Goal: Navigation & Orientation: Find specific page/section

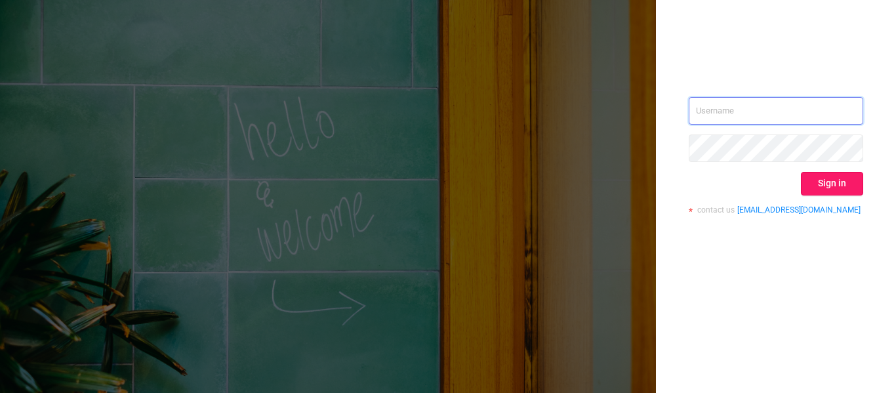
type input "[EMAIL_ADDRESS][DOMAIN_NAME]"
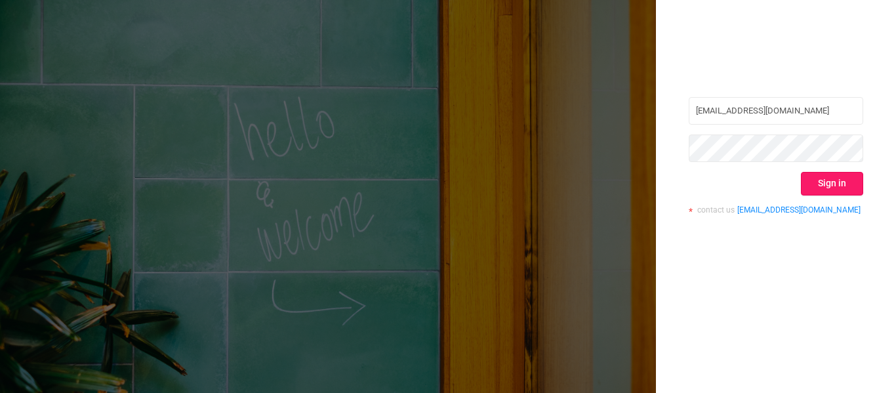
click at [827, 186] on button "Sign in" at bounding box center [832, 184] width 62 height 24
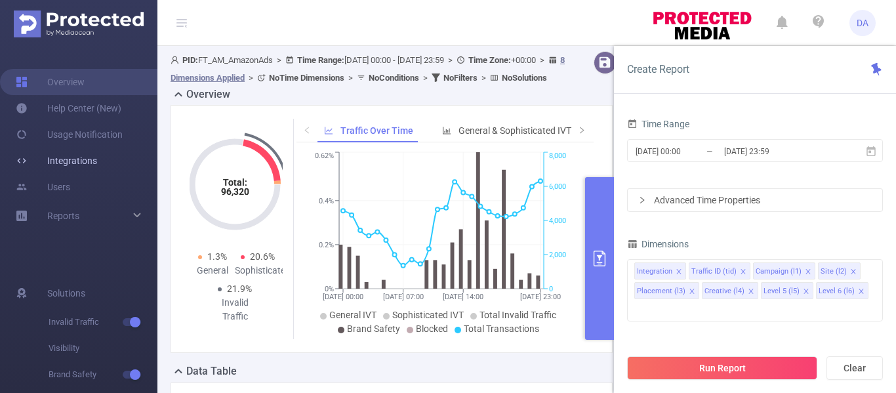
click at [65, 165] on link "Integrations" at bounding box center [56, 161] width 81 height 26
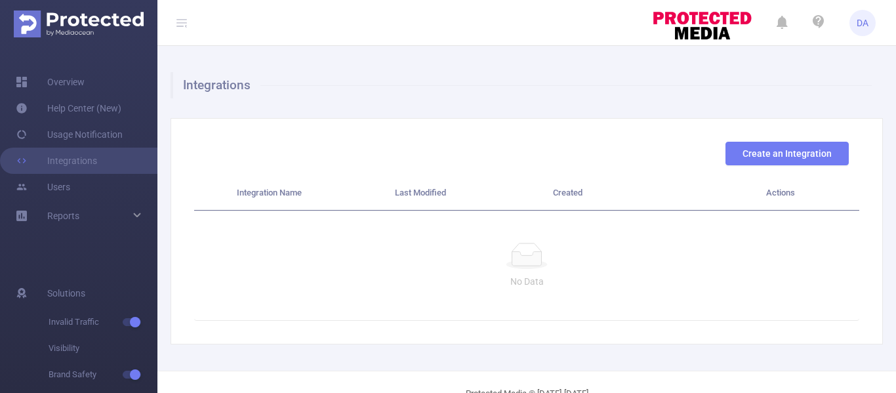
drag, startPoint x: 66, startPoint y: 77, endPoint x: 701, endPoint y: 1, distance: 639.2
click at [66, 77] on link "Overview" at bounding box center [50, 82] width 69 height 26
